Goal: Task Accomplishment & Management: Use online tool/utility

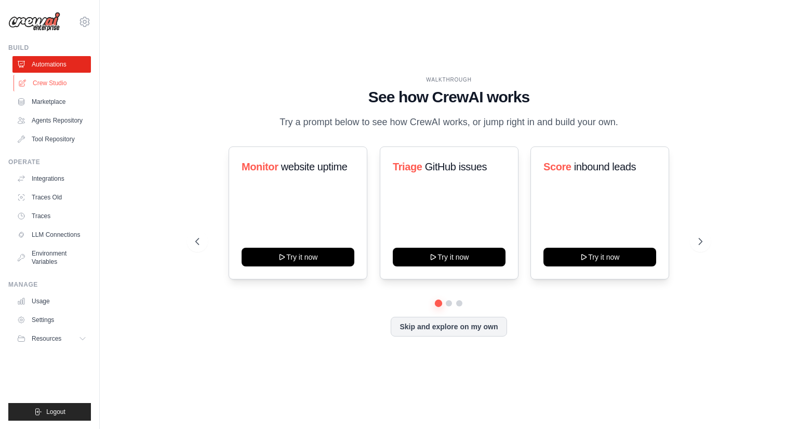
click at [51, 88] on link "Crew Studio" at bounding box center [53, 83] width 78 height 17
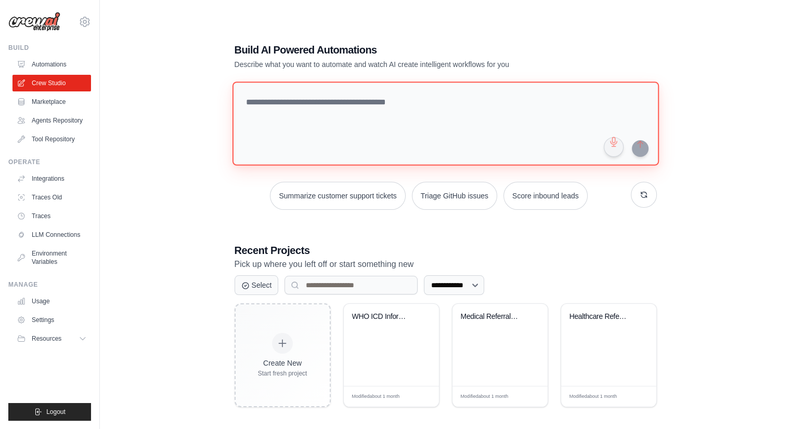
click at [329, 111] on textarea at bounding box center [445, 124] width 426 height 84
paste textarea "**********"
type textarea "**********"
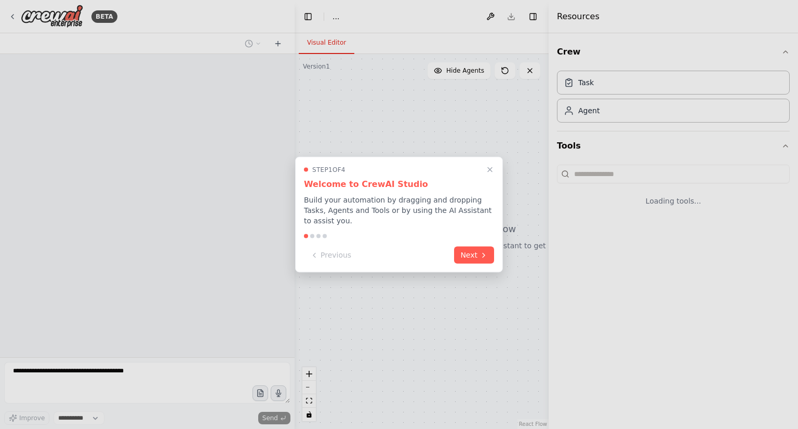
select select "****"
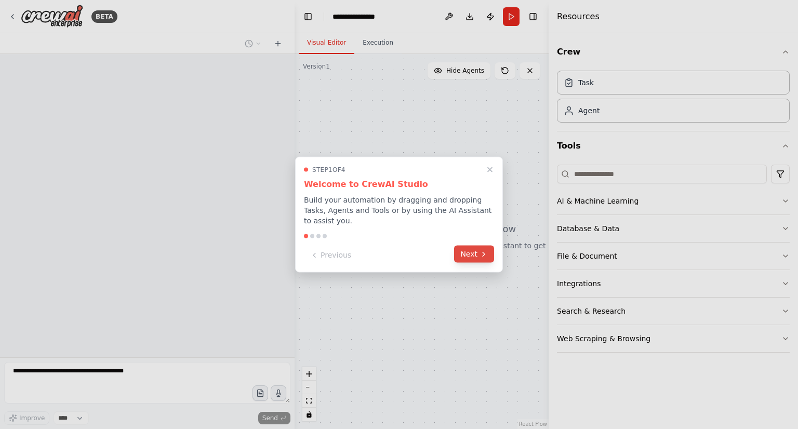
click at [470, 248] on button "Next" at bounding box center [474, 254] width 40 height 17
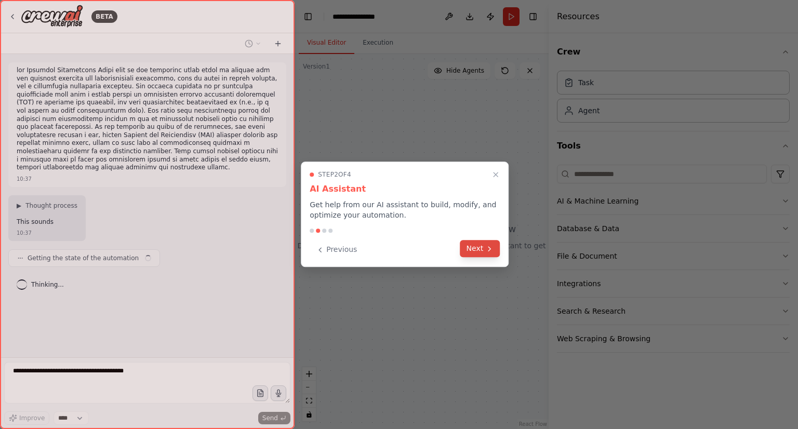
click at [470, 249] on button "Next" at bounding box center [480, 248] width 40 height 17
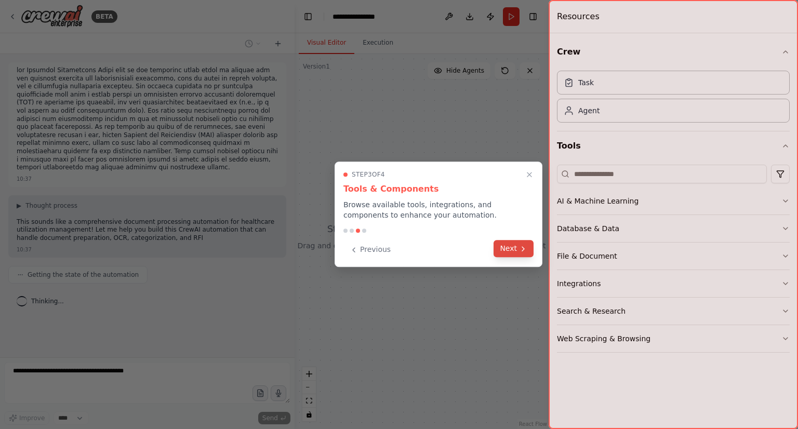
click at [509, 249] on button "Next" at bounding box center [514, 248] width 40 height 17
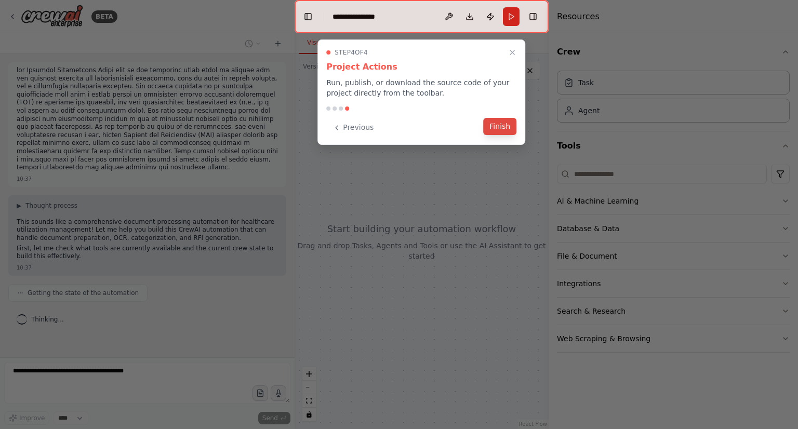
click at [499, 129] on button "Finish" at bounding box center [499, 126] width 33 height 17
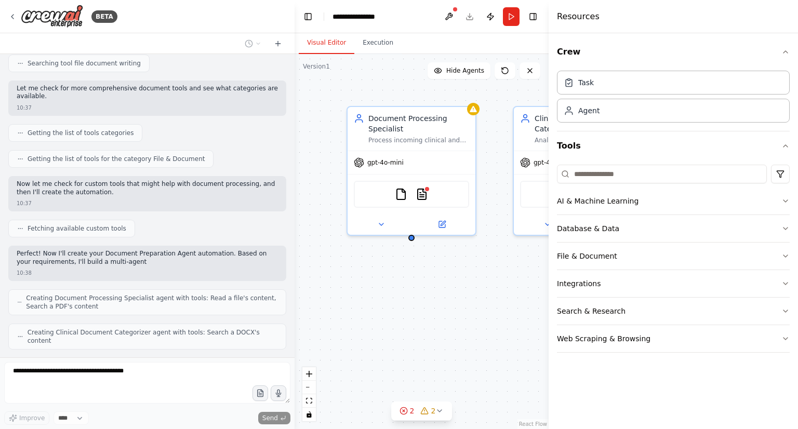
scroll to position [412, 0]
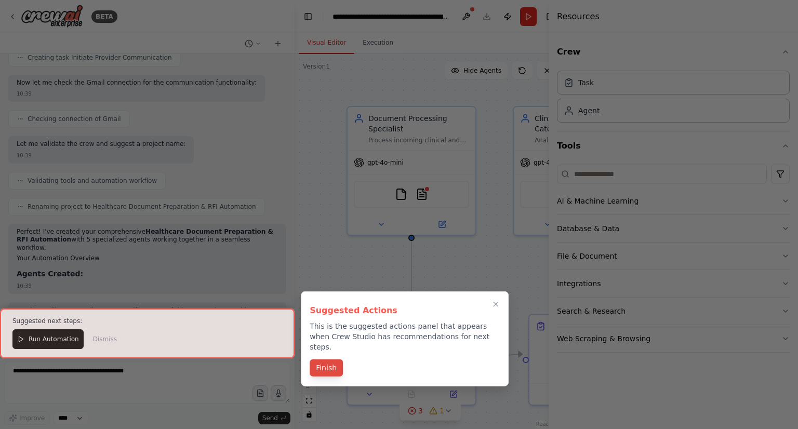
click at [318, 360] on button "Finish" at bounding box center [326, 368] width 33 height 17
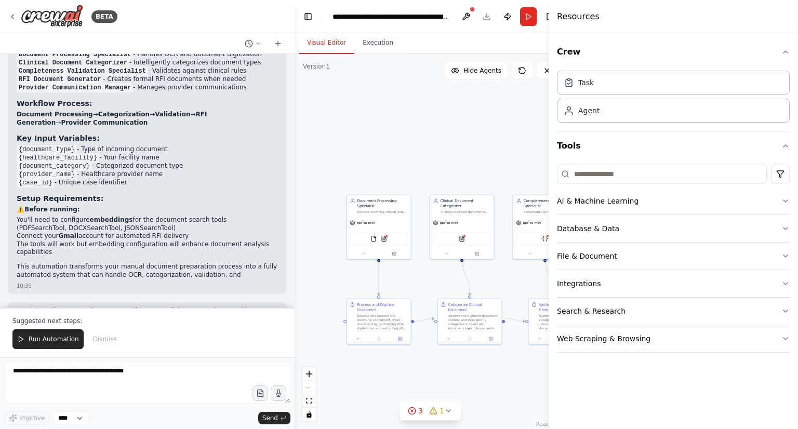
scroll to position [1229, 0]
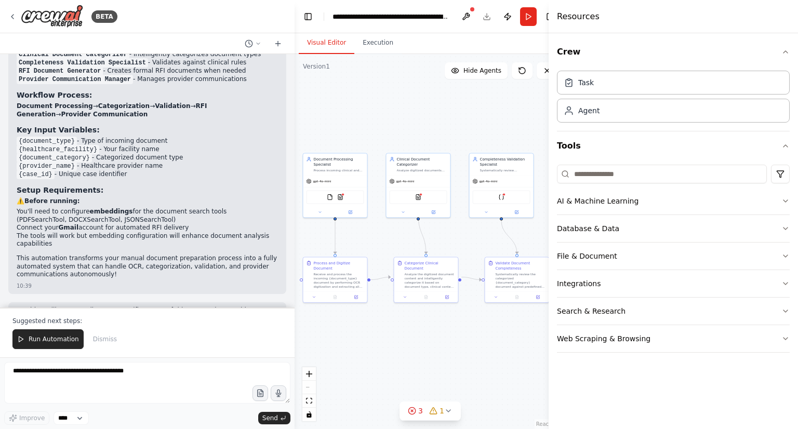
drag, startPoint x: 512, startPoint y: 282, endPoint x: 469, endPoint y: 240, distance: 60.3
click at [469, 240] on div ".deletable-edge-delete-btn { width: 20px; height: 20px; border: 0px solid #ffff…" at bounding box center [430, 241] width 271 height 375
click at [530, 124] on div ".deletable-edge-delete-btn { width: 20px; height: 20px; border: 0px solid #ffff…" at bounding box center [430, 241] width 271 height 375
click at [565, 19] on h4 "Resources" at bounding box center [578, 16] width 43 height 12
click at [546, 17] on button "Toggle Sidebar" at bounding box center [549, 214] width 8 height 429
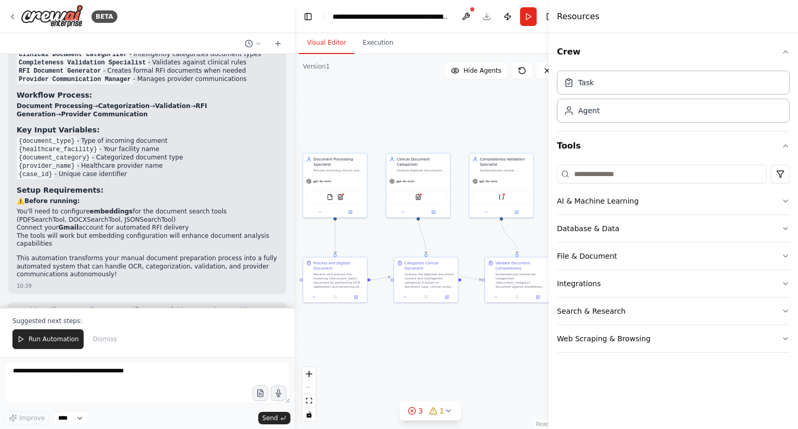
click at [578, 14] on h4 "Resources" at bounding box center [578, 16] width 43 height 12
click at [780, 55] on button "Crew" at bounding box center [673, 51] width 233 height 29
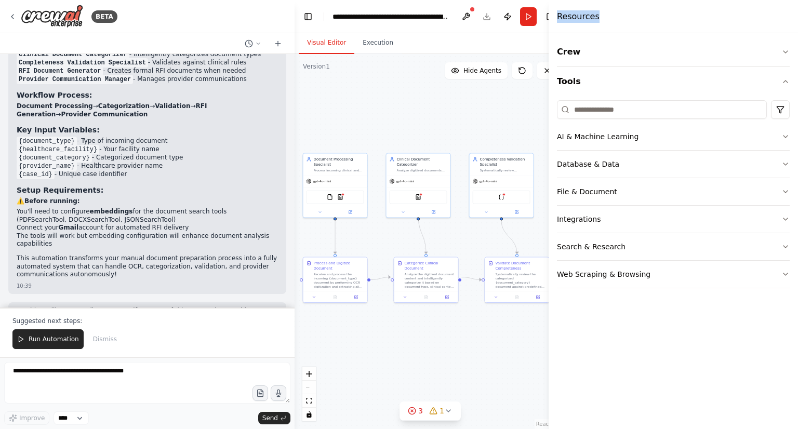
click at [459, 378] on div ".deletable-edge-delete-btn { width: 20px; height: 20px; border: 0px solid #ffff…" at bounding box center [430, 241] width 271 height 375
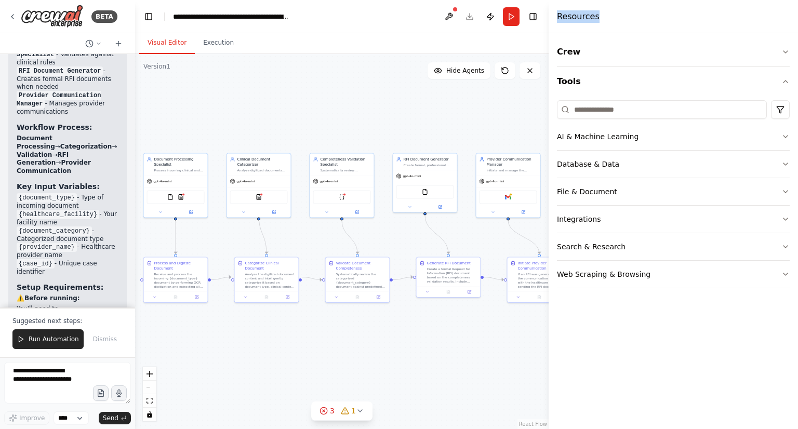
scroll to position [2087, 0]
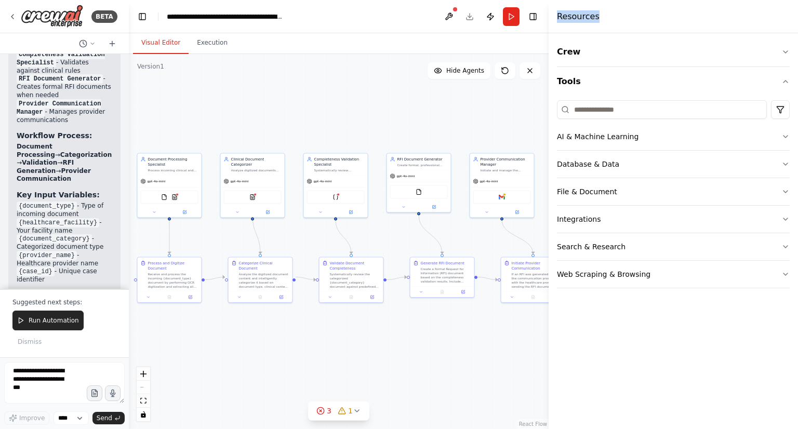
drag, startPoint x: 293, startPoint y: 370, endPoint x: 129, endPoint y: 346, distance: 165.5
click at [129, 346] on div "BETA 10:37 ▶ Thought process This sounds like a comprehensive document processi…" at bounding box center [399, 214] width 798 height 429
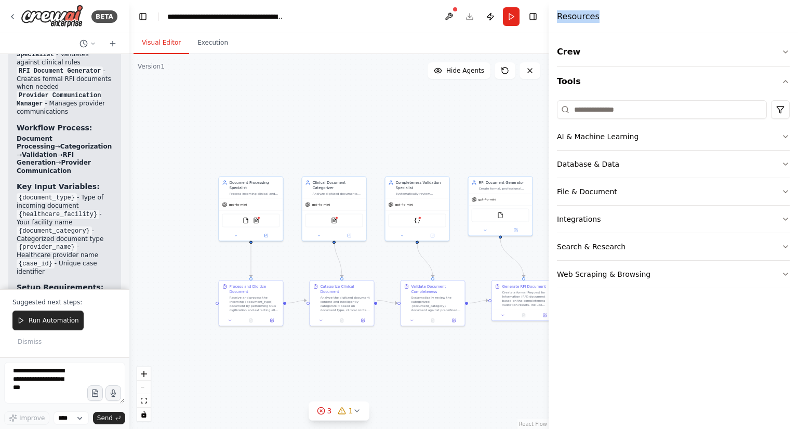
drag, startPoint x: 418, startPoint y: 347, endPoint x: 499, endPoint y: 370, distance: 84.4
click at [499, 370] on div ".deletable-edge-delete-btn { width: 20px; height: 20px; border: 0px solid #ffff…" at bounding box center [338, 241] width 419 height 375
click at [460, 72] on span "Hide Agents" at bounding box center [465, 71] width 38 height 8
click at [460, 72] on span "Show Agents" at bounding box center [464, 71] width 41 height 8
click at [297, 341] on div ".deletable-edge-delete-btn { width: 20px; height: 20px; border: 0px solid #ffff…" at bounding box center [338, 241] width 419 height 375
